Goal: Information Seeking & Learning: Learn about a topic

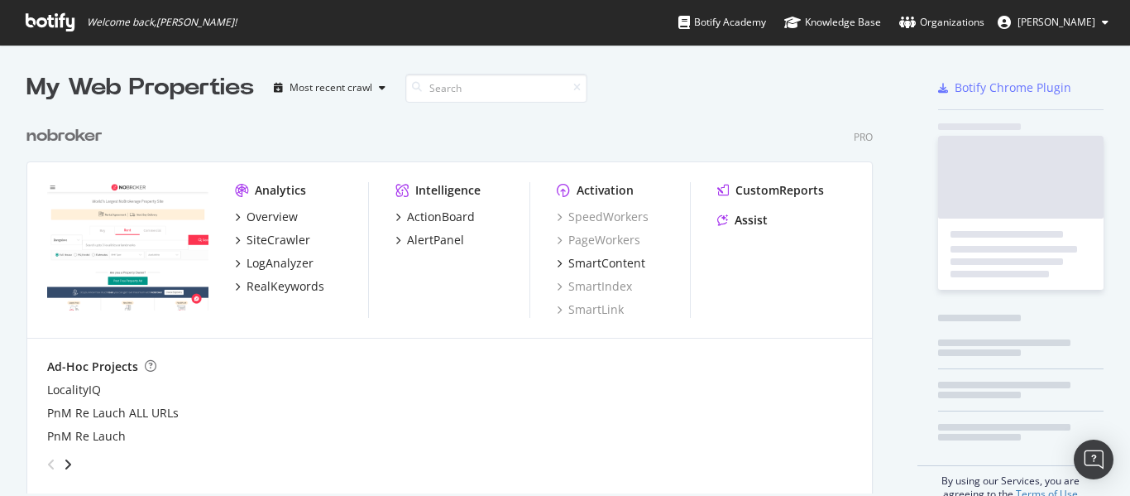
scroll to position [376, 847]
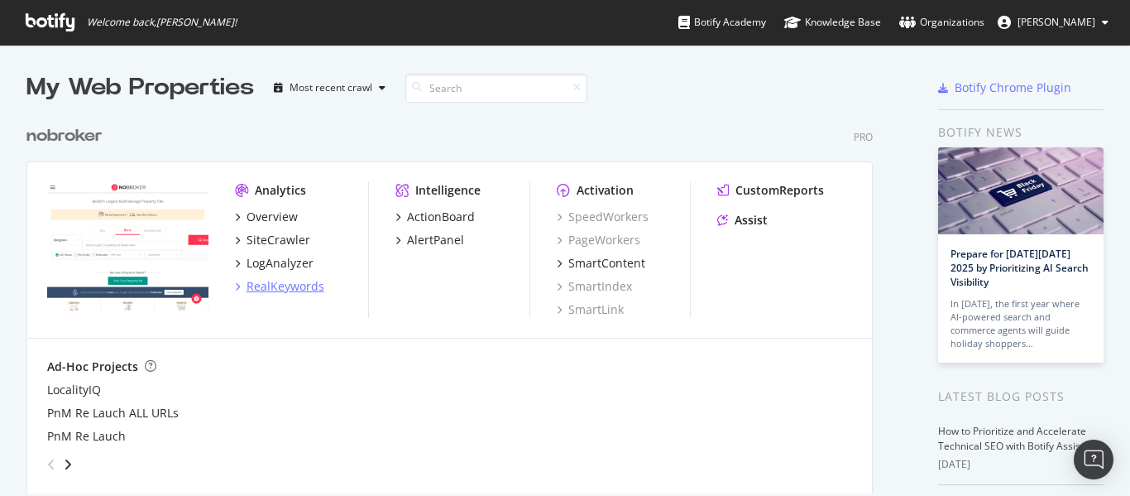
click at [289, 292] on div "RealKeywords" at bounding box center [286, 286] width 78 height 17
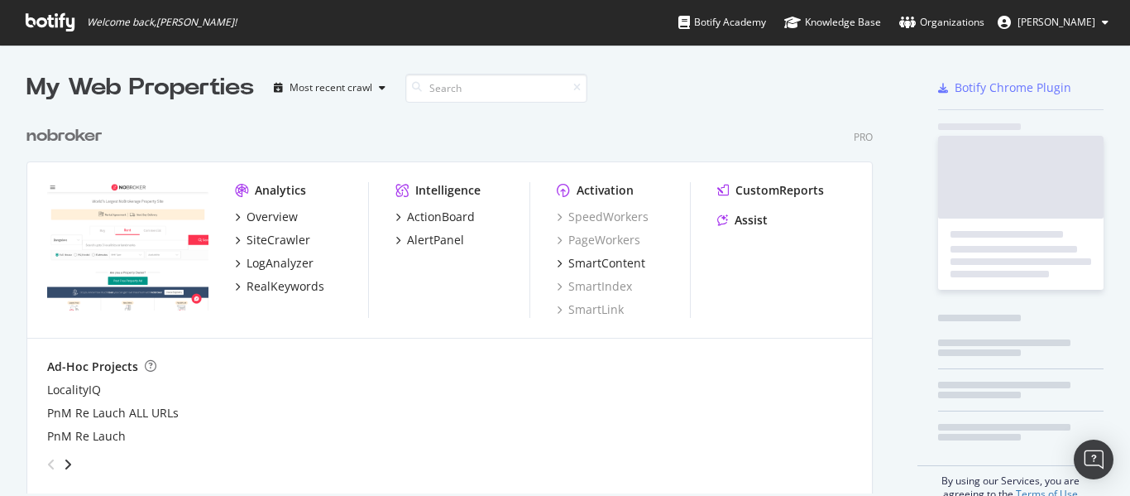
scroll to position [483, 1105]
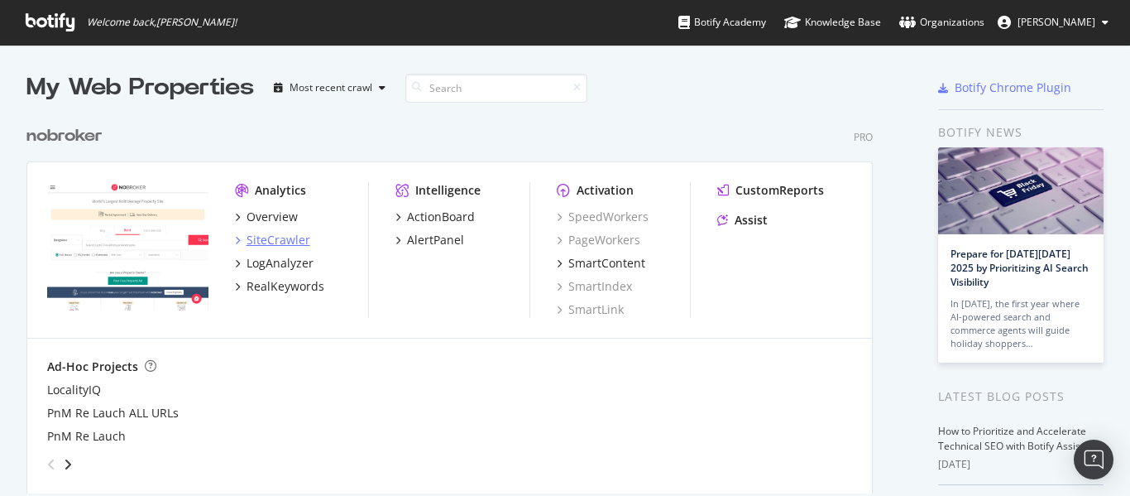
click at [285, 233] on div "SiteCrawler" at bounding box center [279, 240] width 64 height 17
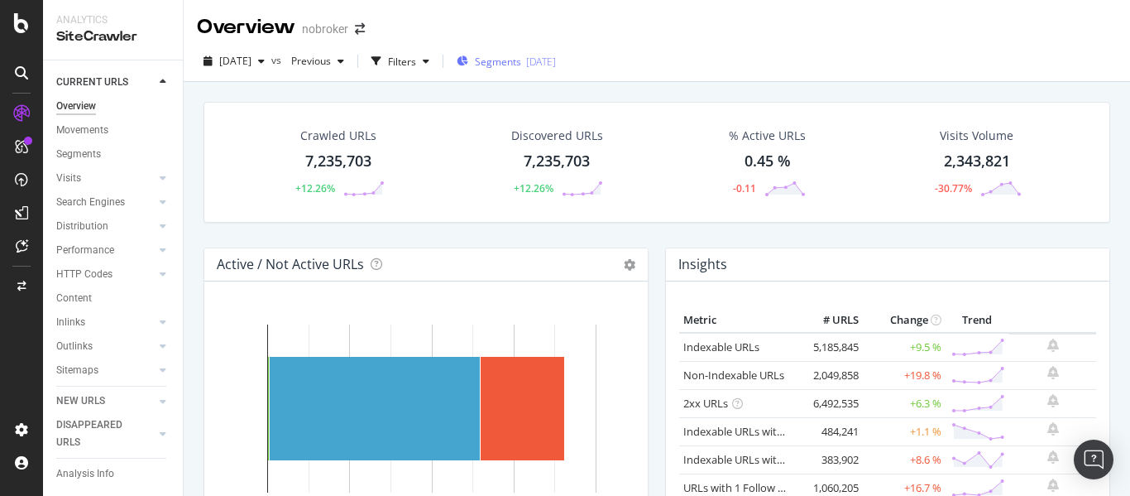
click at [521, 64] on span "Segments" at bounding box center [498, 62] width 46 height 14
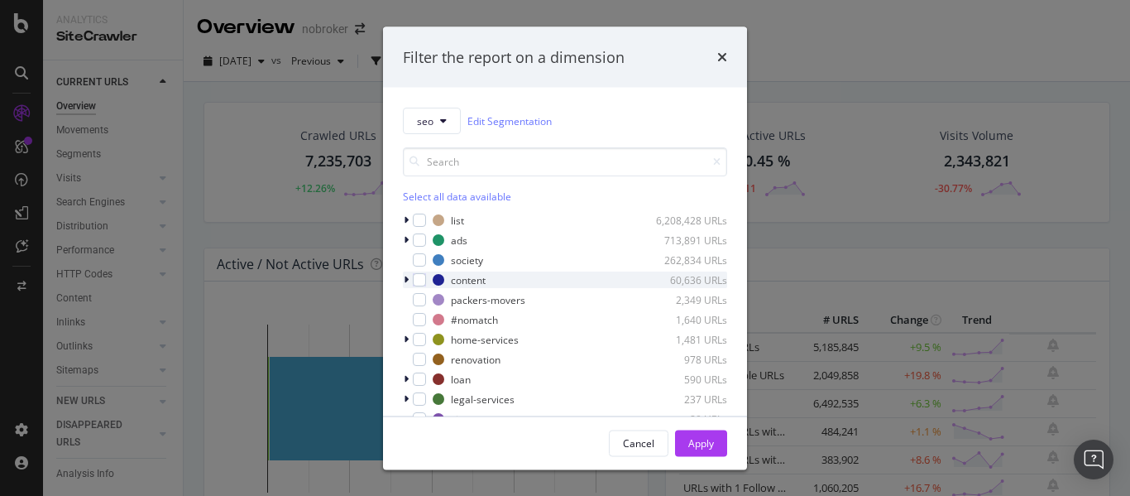
click at [408, 280] on icon "modal" at bounding box center [406, 280] width 5 height 10
click at [405, 278] on icon "modal" at bounding box center [406, 280] width 7 height 10
click at [407, 335] on icon "modal" at bounding box center [406, 339] width 5 height 10
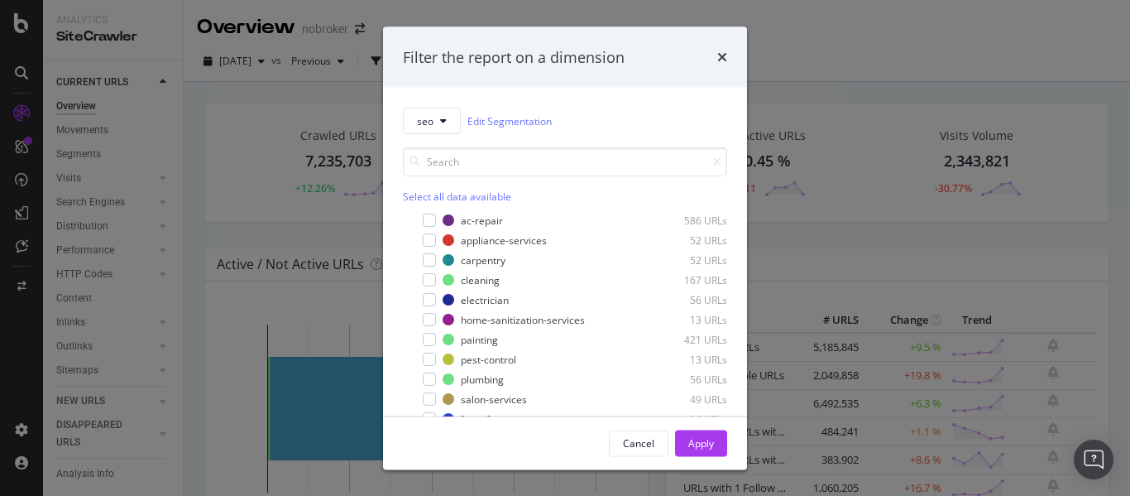
scroll to position [165, 0]
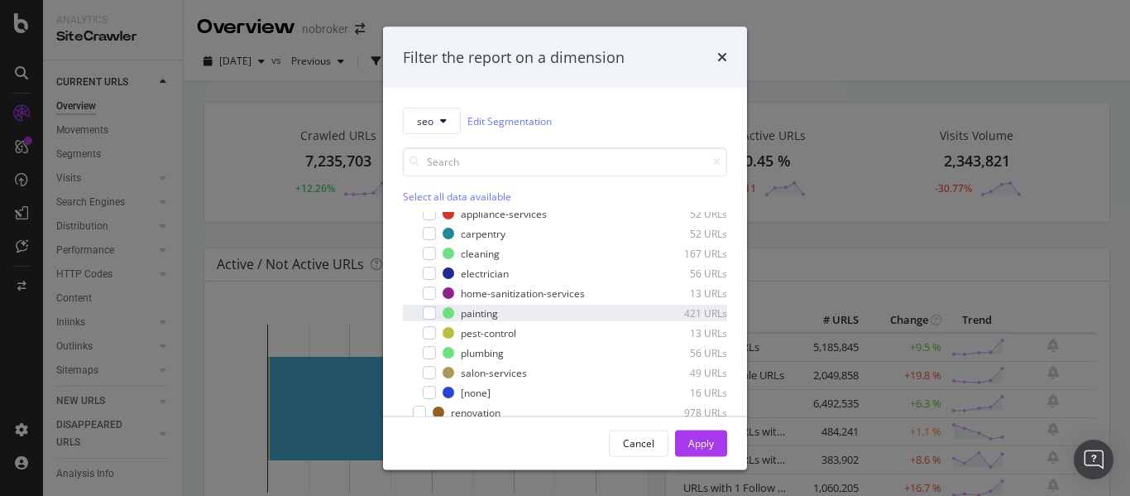
click at [431, 320] on div "painting 421 URLs" at bounding box center [565, 312] width 324 height 17
click at [710, 434] on div "Apply" at bounding box center [701, 442] width 26 height 25
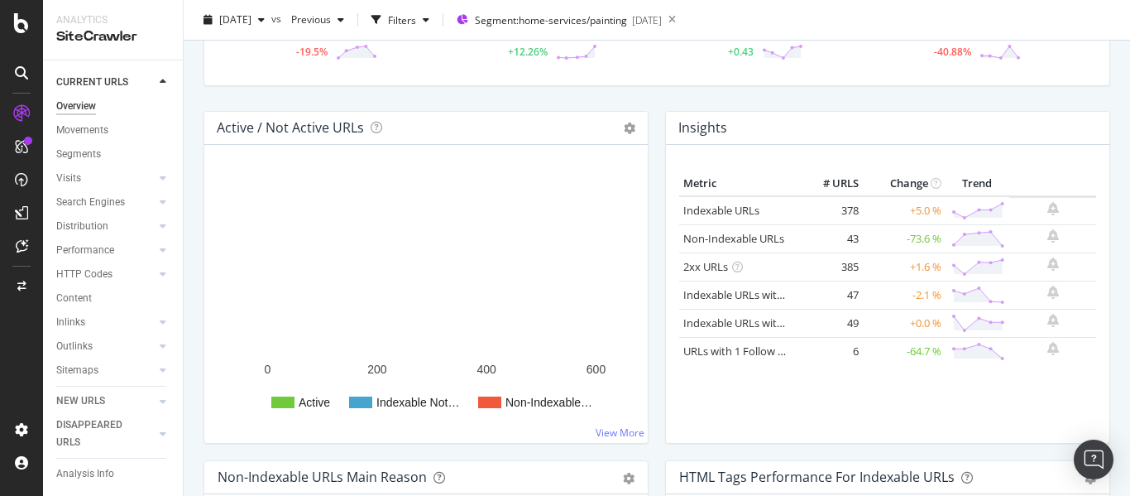
scroll to position [165, 0]
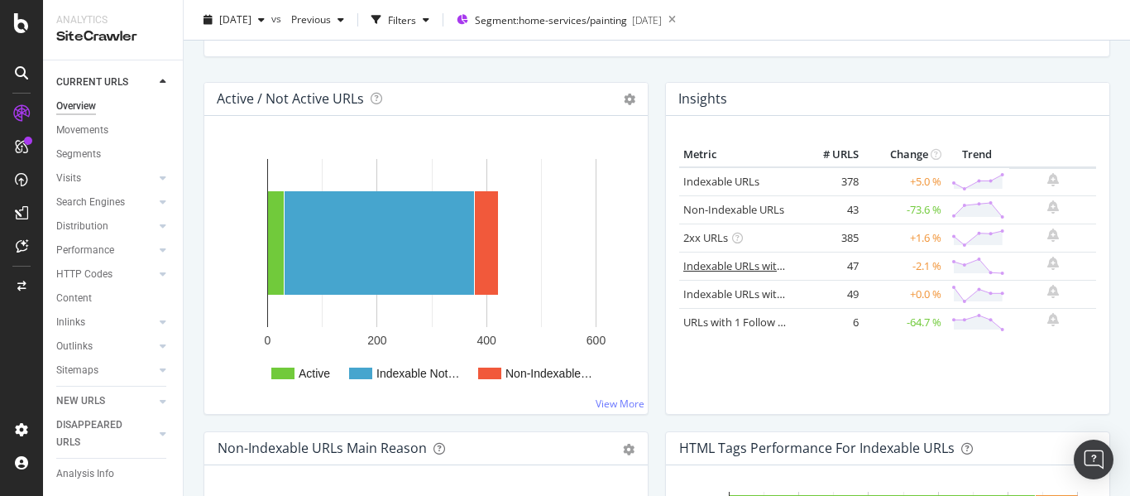
click at [727, 268] on link "Indexable URLs with Bad H1" at bounding box center [752, 265] width 138 height 15
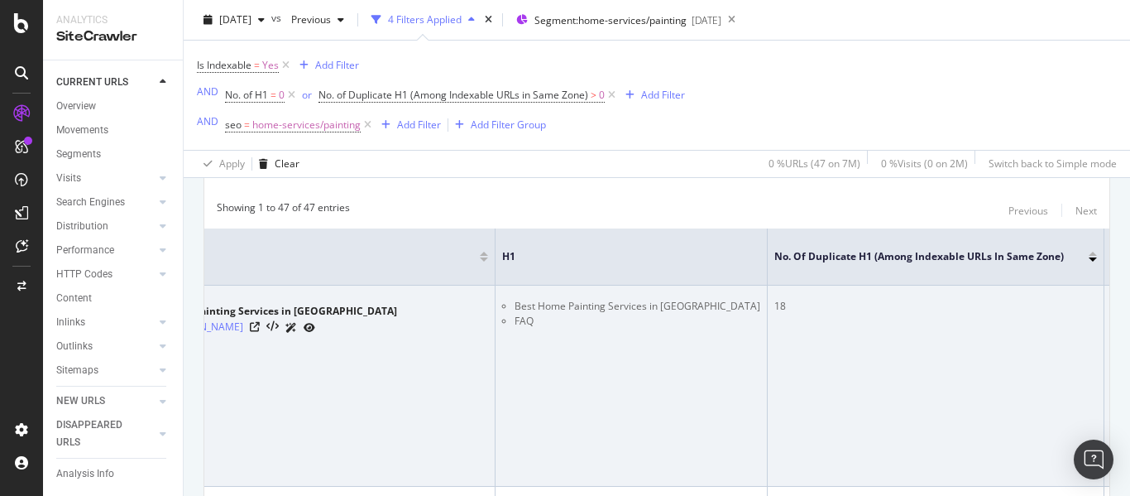
scroll to position [0, 120]
click at [262, 328] on icon at bounding box center [257, 327] width 10 height 10
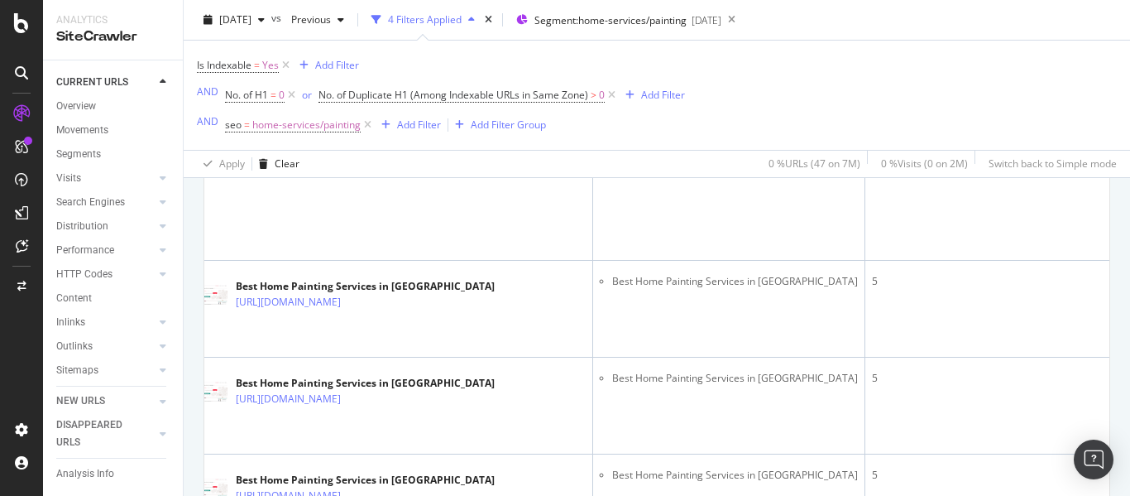
scroll to position [0, 0]
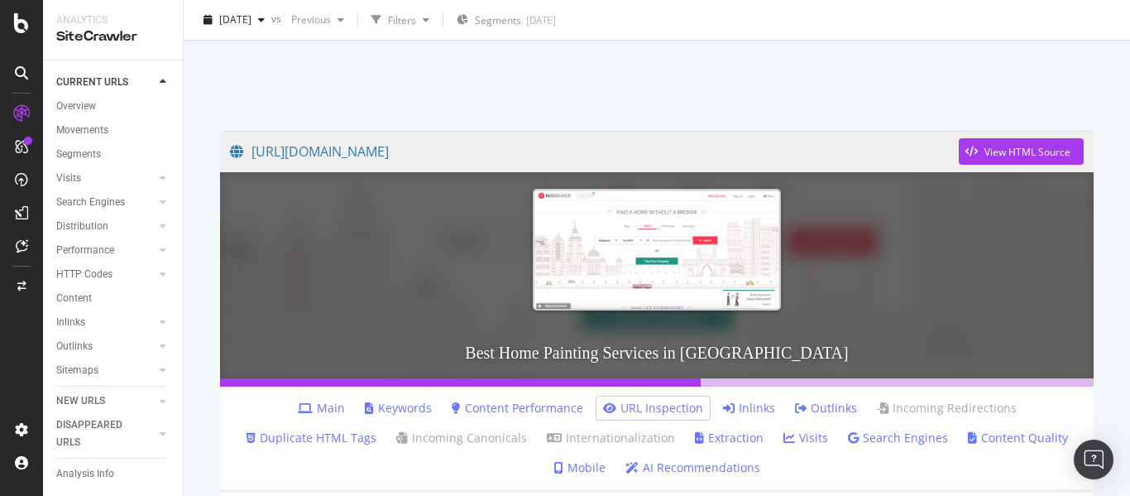
scroll to position [83, 0]
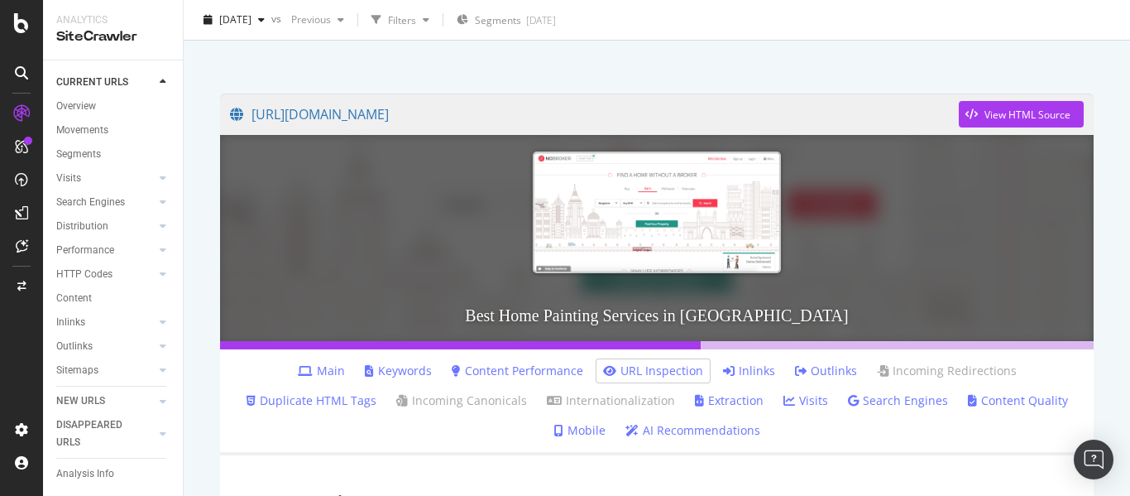
click at [733, 373] on link "Inlinks" at bounding box center [749, 370] width 52 height 17
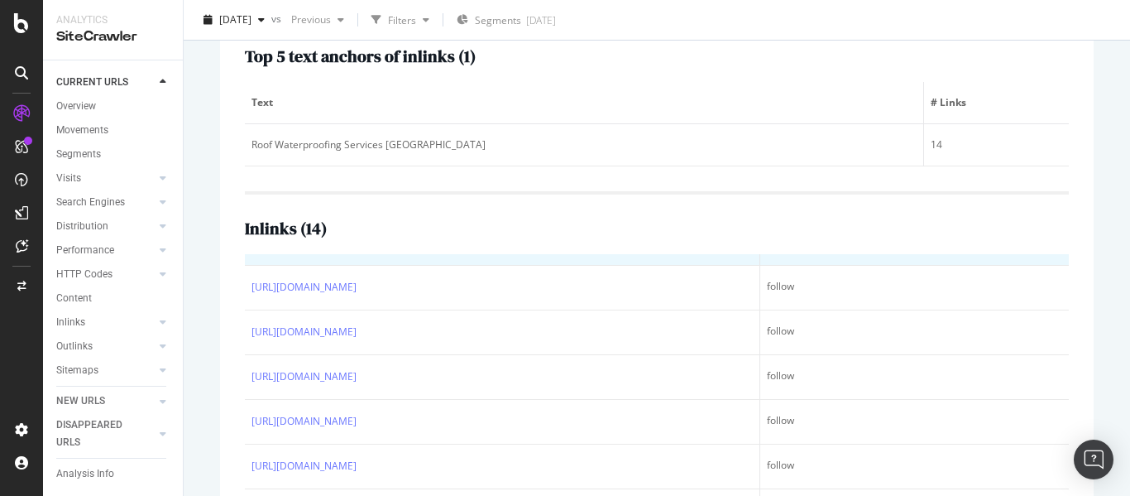
scroll to position [22, 0]
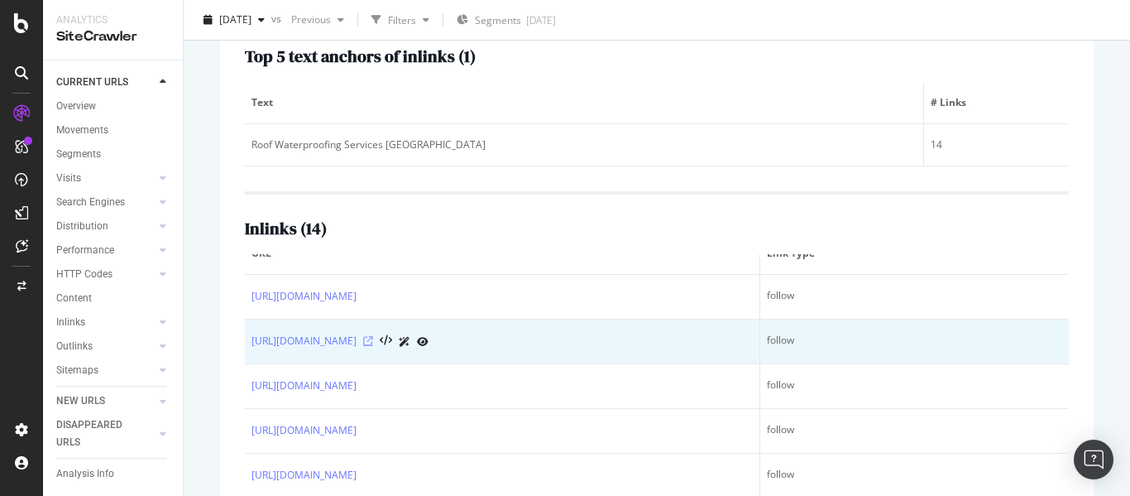
click at [373, 342] on icon at bounding box center [368, 341] width 10 height 10
